Goal: Navigation & Orientation: Understand site structure

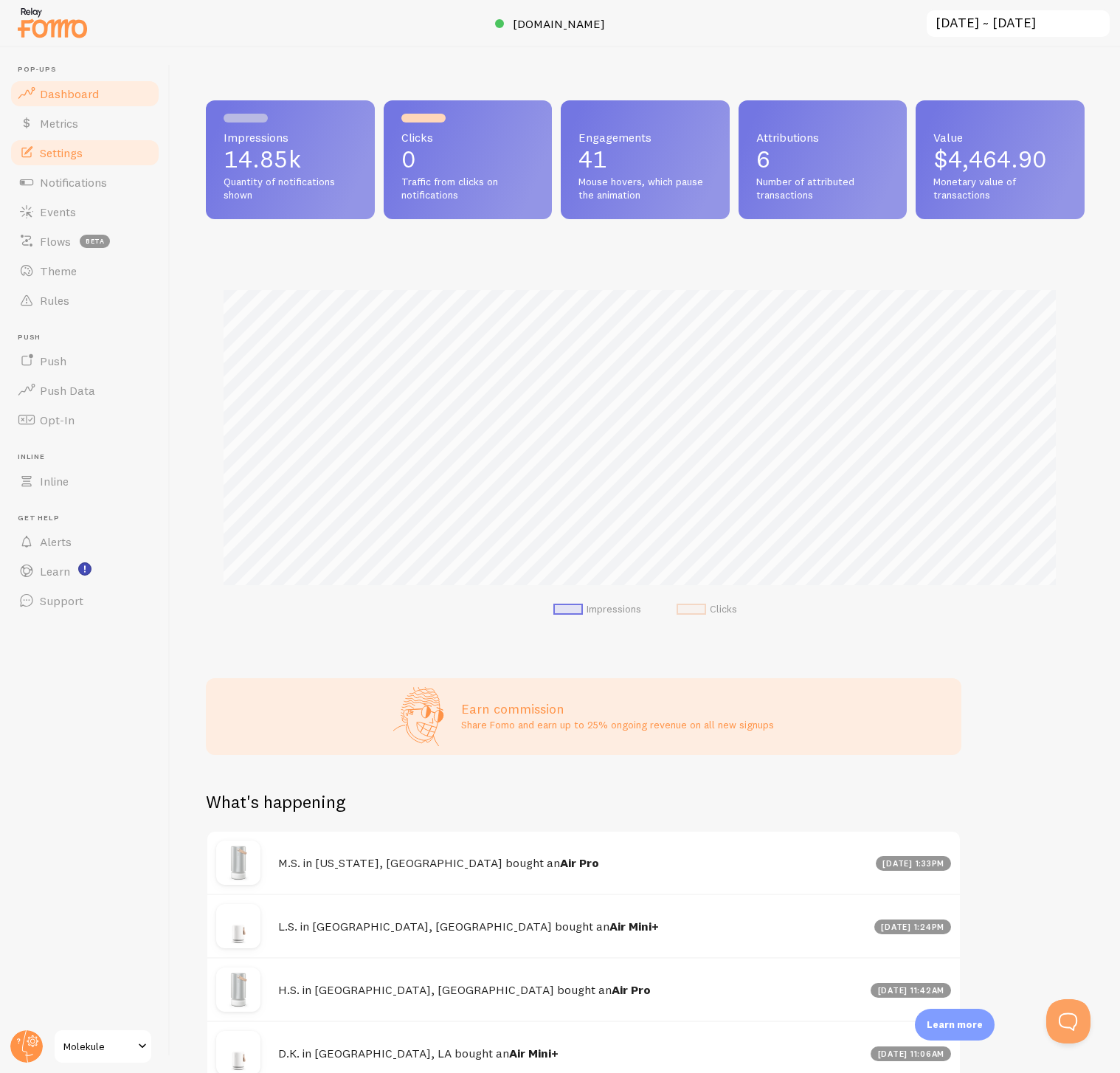
click at [67, 154] on span "Settings" at bounding box center [61, 152] width 43 height 14
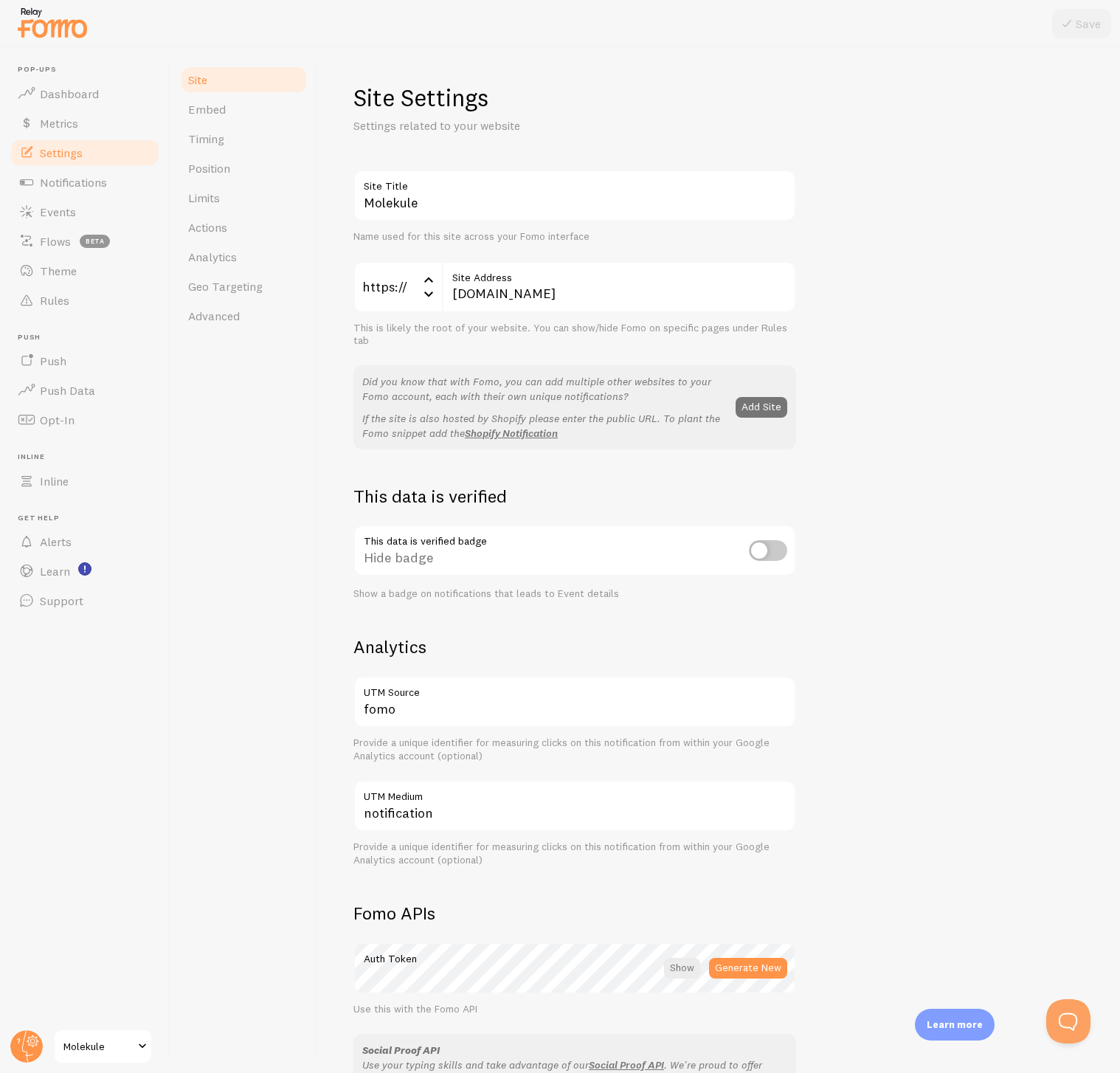
click at [116, 1046] on span "Molekule" at bounding box center [98, 1046] width 70 height 17
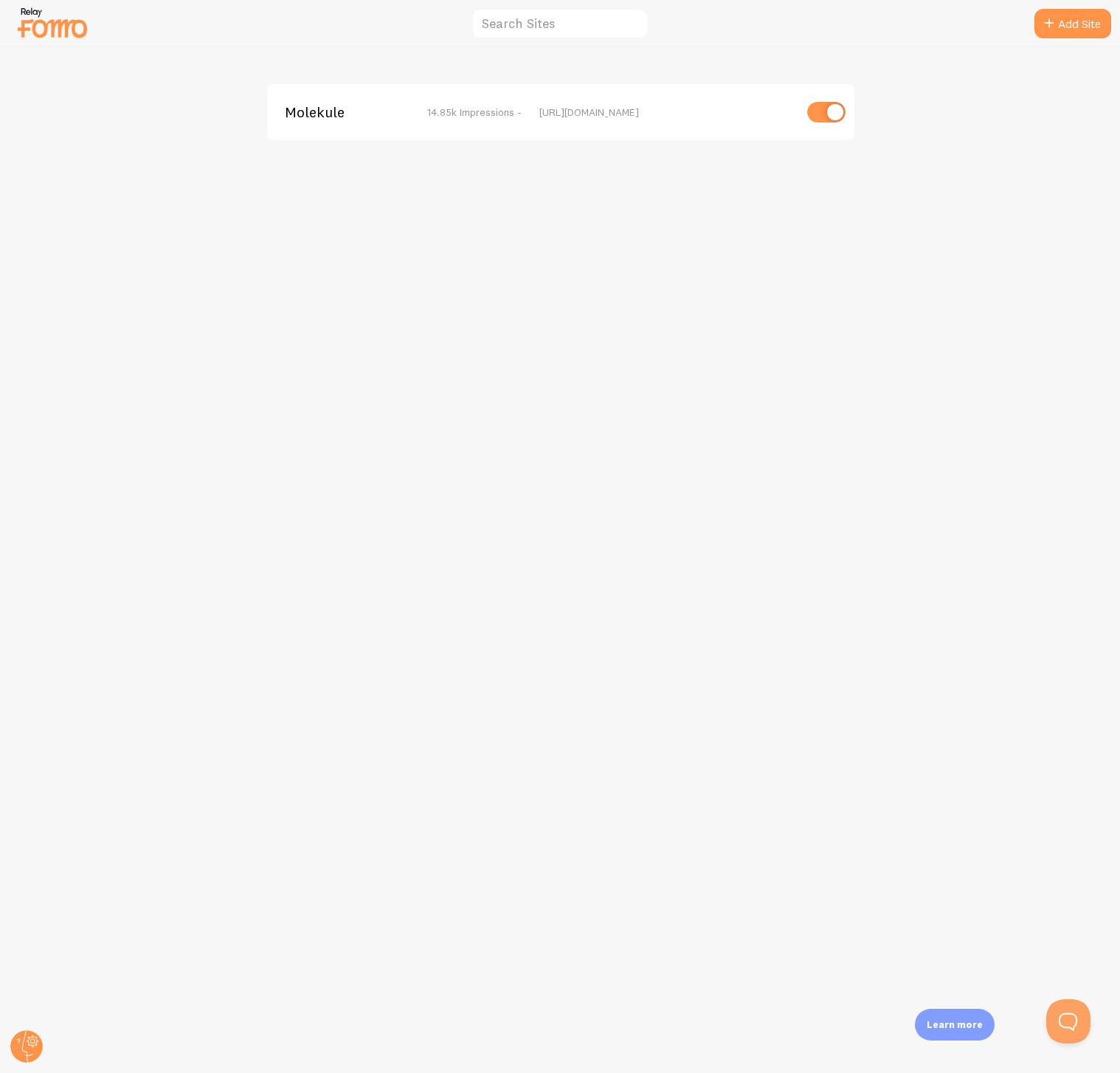
click at [55, 24] on img at bounding box center [52, 22] width 74 height 37
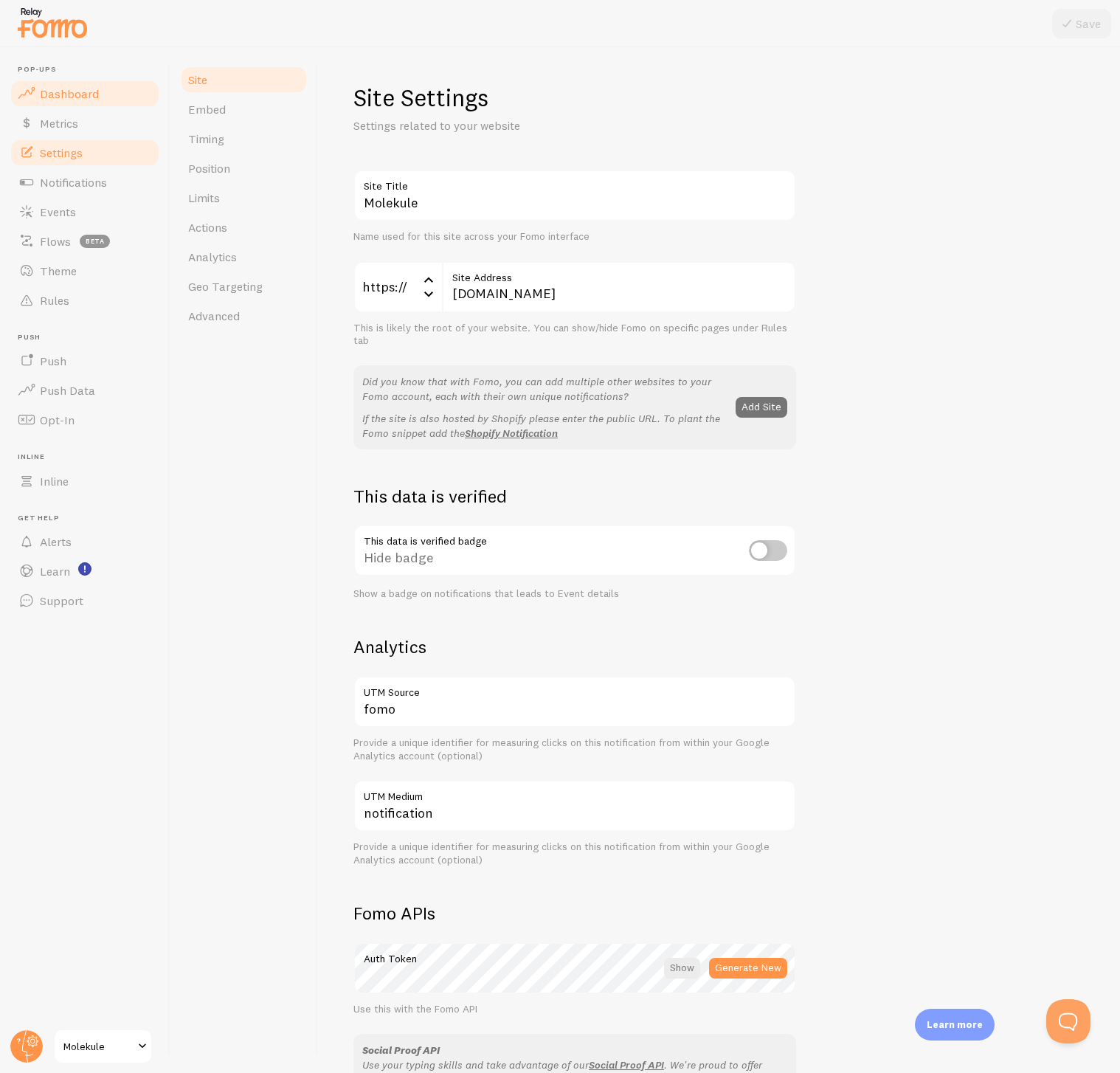
click at [65, 97] on span "Dashboard" at bounding box center [69, 94] width 59 height 14
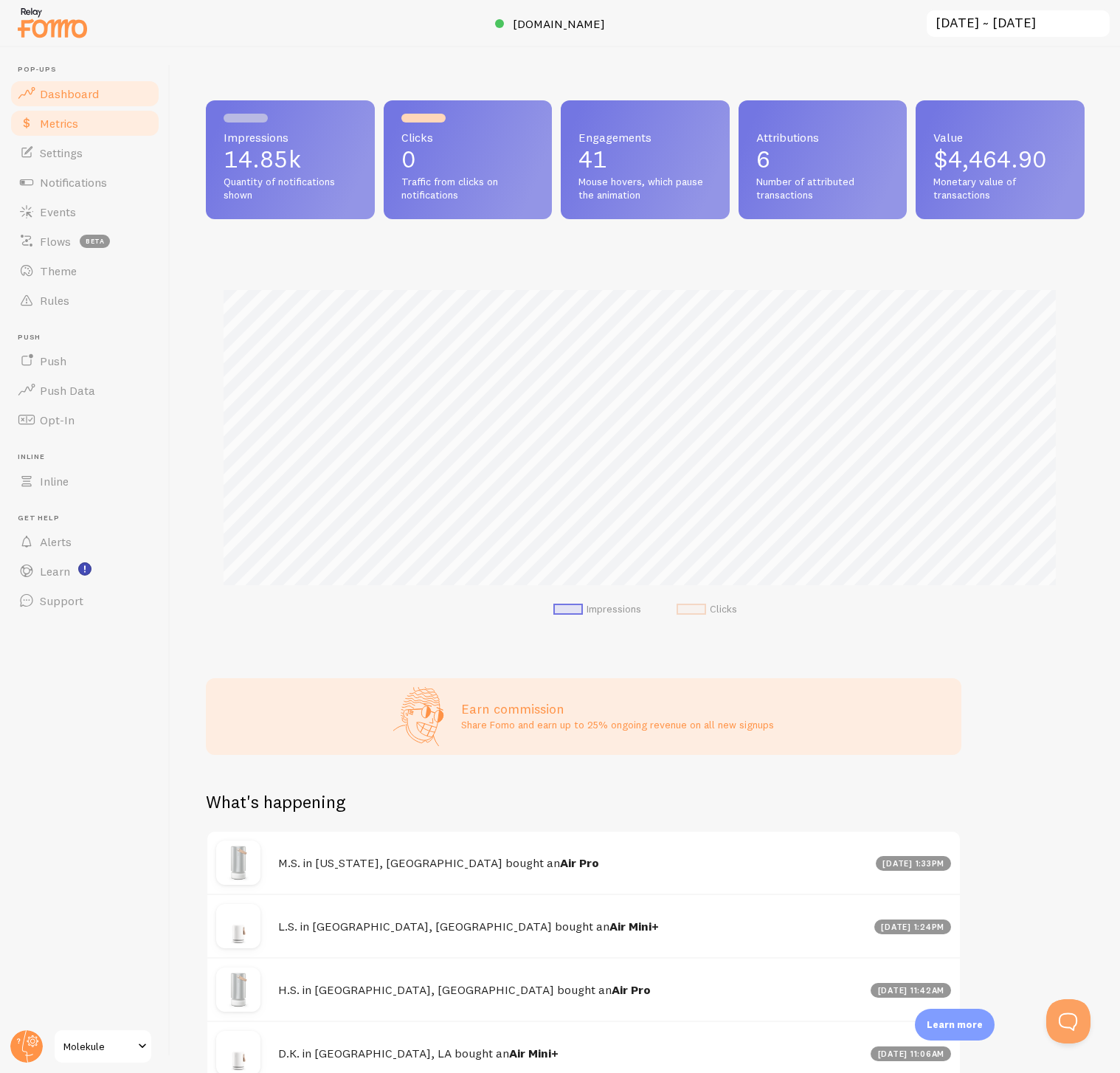
click at [60, 126] on span "Metrics" at bounding box center [59, 122] width 38 height 14
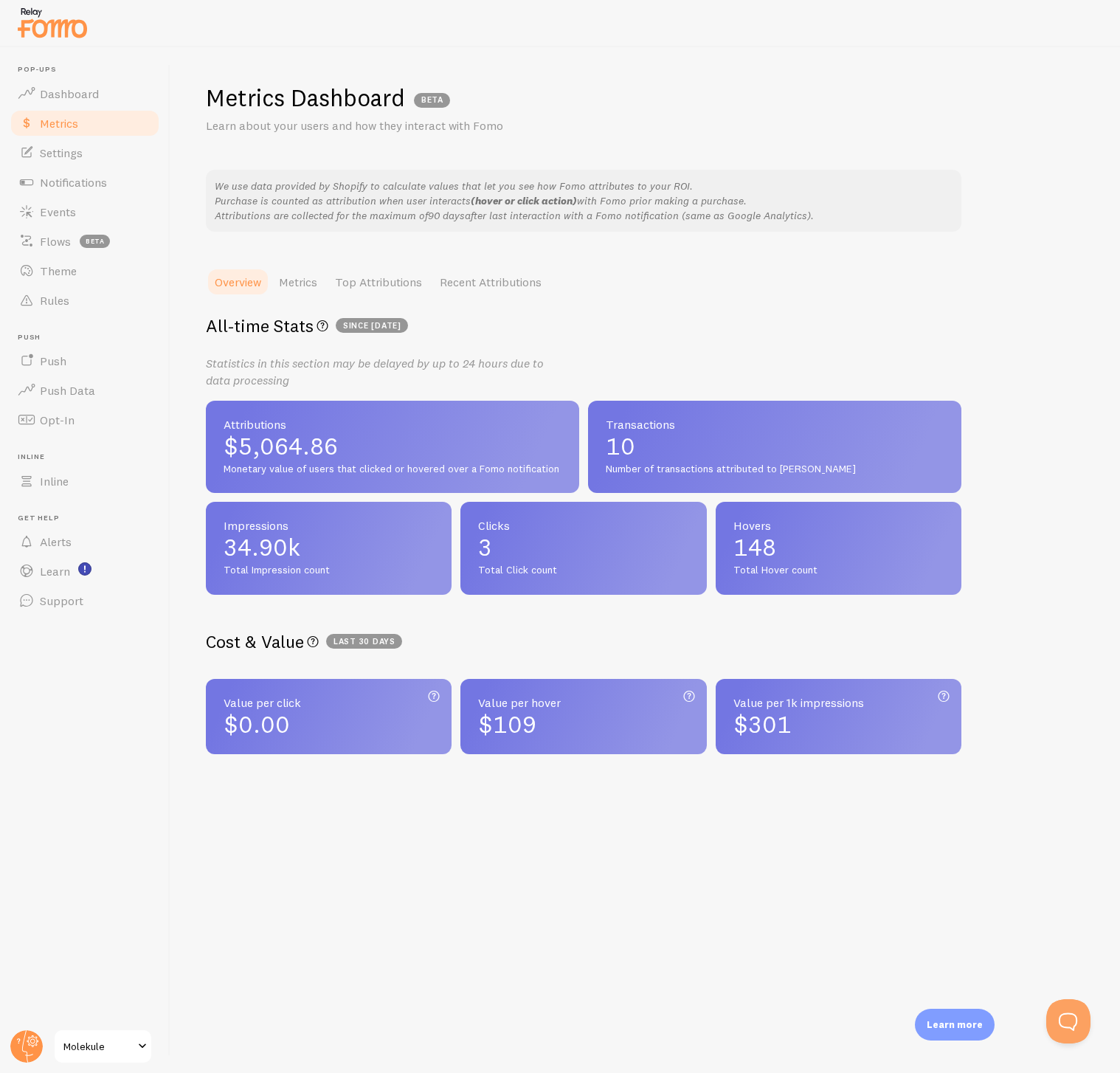
click at [94, 1046] on span "Molekule" at bounding box center [98, 1046] width 70 height 17
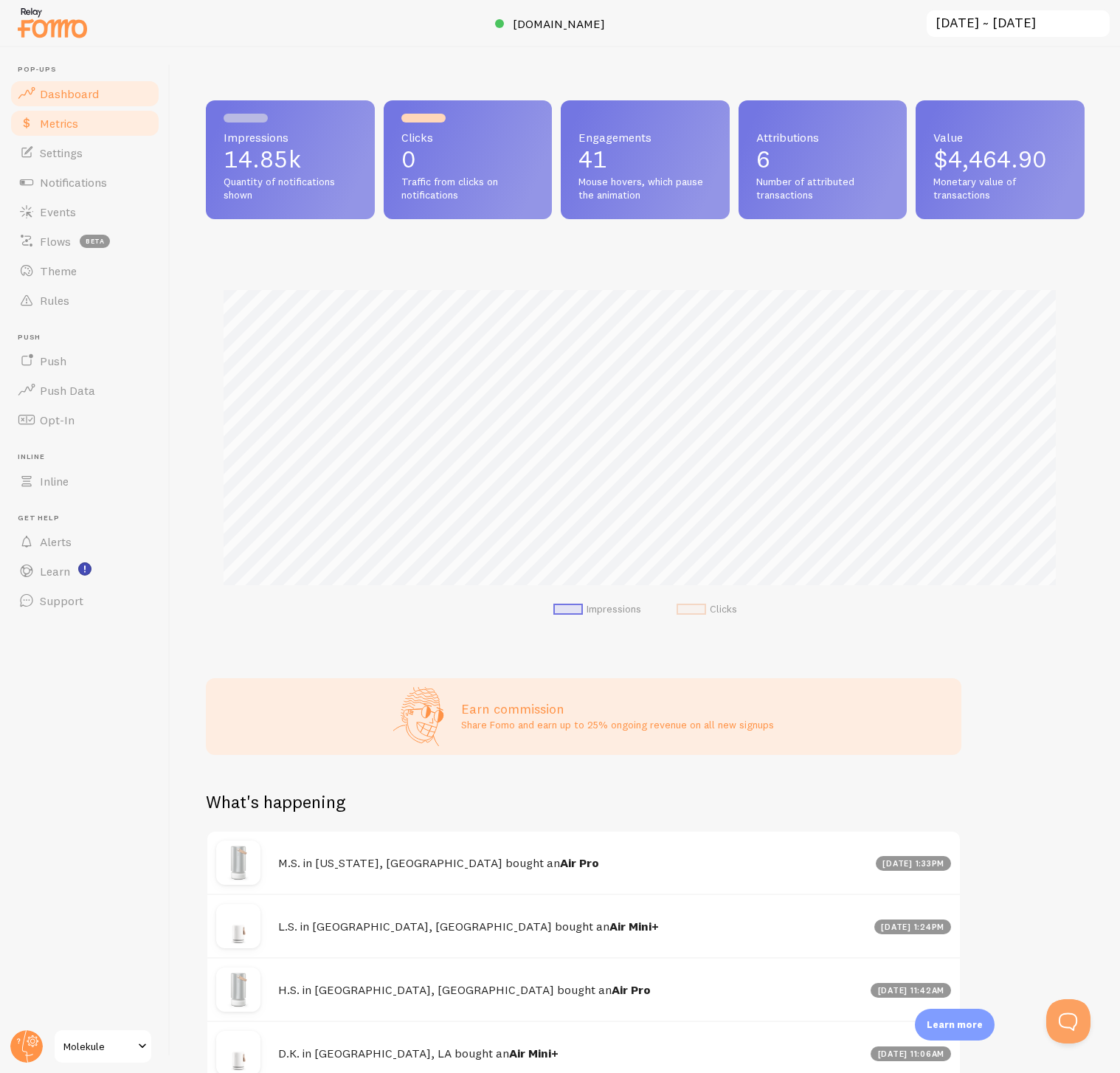
scroll to position [388, 868]
